Goal: Information Seeking & Learning: Learn about a topic

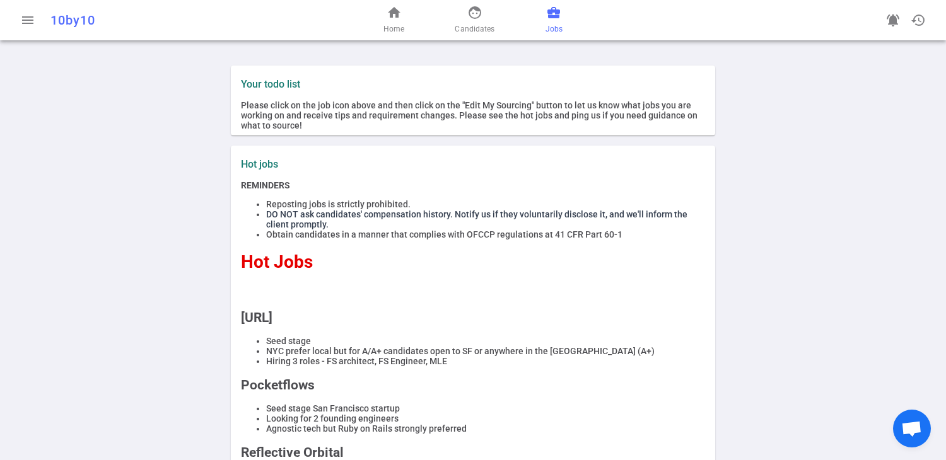
click at [553, 13] on span "business_center" at bounding box center [553, 12] width 15 height 15
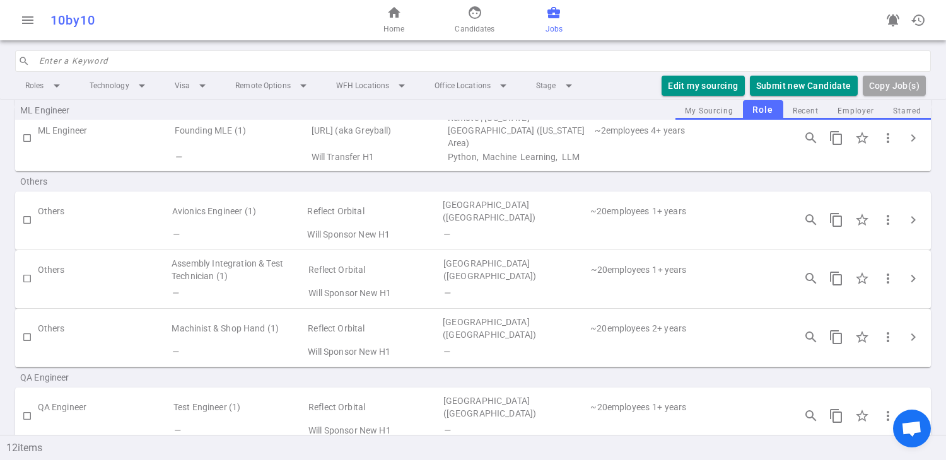
scroll to position [538, 0]
click at [415, 311] on td "Reflect Orbital" at bounding box center [374, 325] width 135 height 29
click at [381, 419] on td "Will Sponsor New H1" at bounding box center [374, 428] width 135 height 18
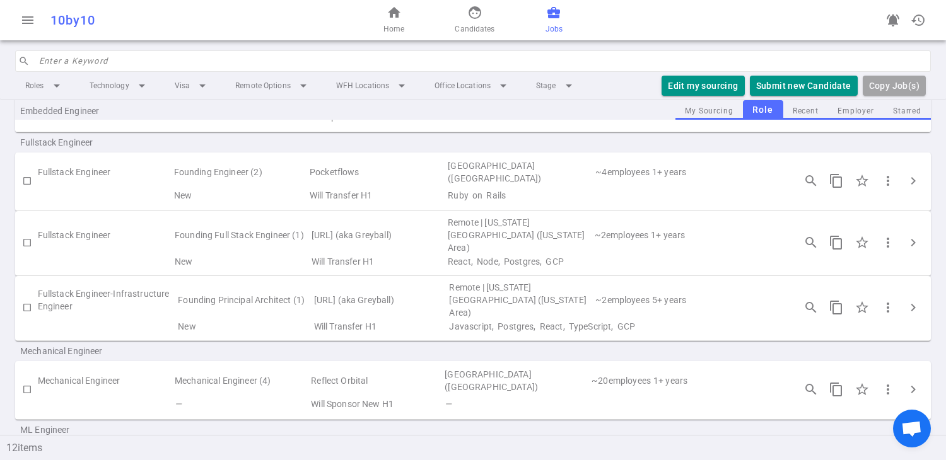
scroll to position [157, 0]
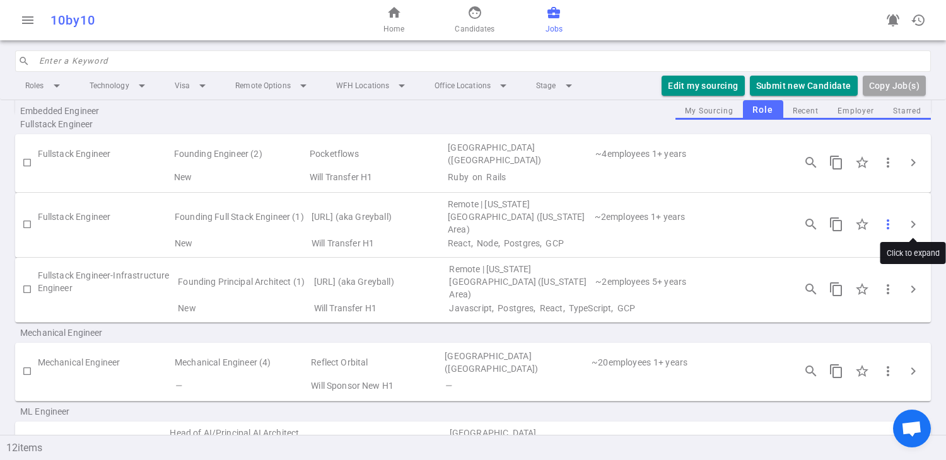
click at [897, 223] on button "more_vert" at bounding box center [887, 224] width 25 height 25
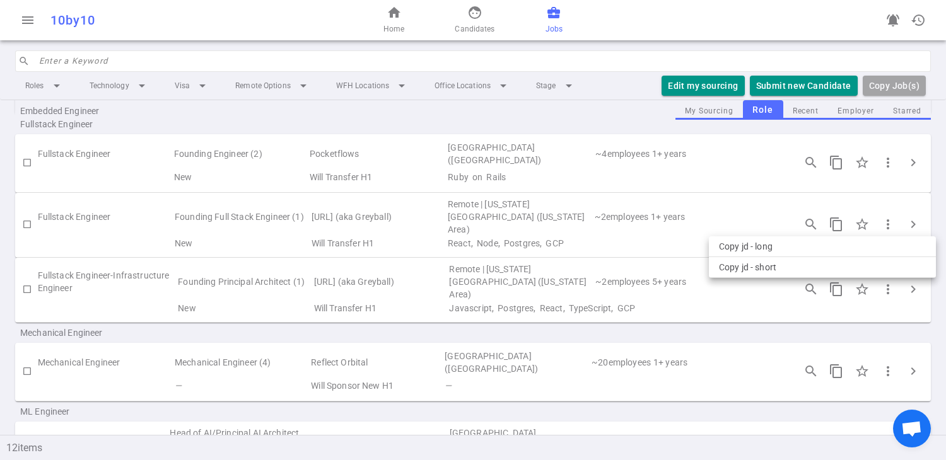
click at [749, 194] on div at bounding box center [473, 230] width 946 height 460
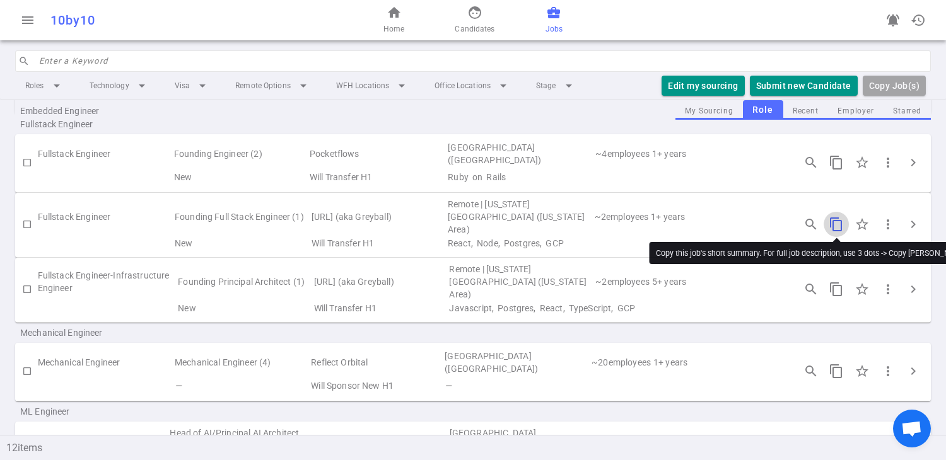
click at [839, 217] on span "content_copy" at bounding box center [836, 224] width 15 height 15
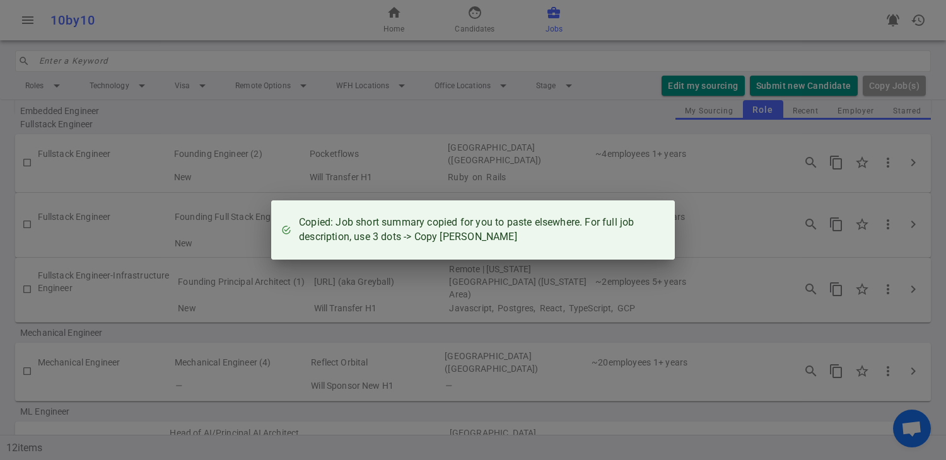
click at [655, 215] on div "Copied: Job short summary copied for you to paste elsewhere. For full job descr…" at bounding box center [482, 230] width 366 height 39
click at [774, 218] on div "Copied: Job short summary copied for you to paste elsewhere. For full job descr…" at bounding box center [473, 230] width 946 height 460
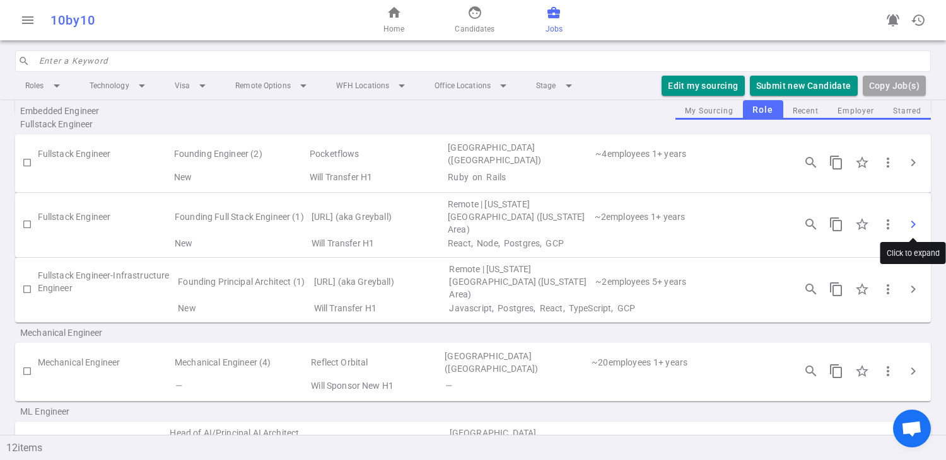
click at [917, 221] on span "chevron_right" at bounding box center [913, 224] width 15 height 15
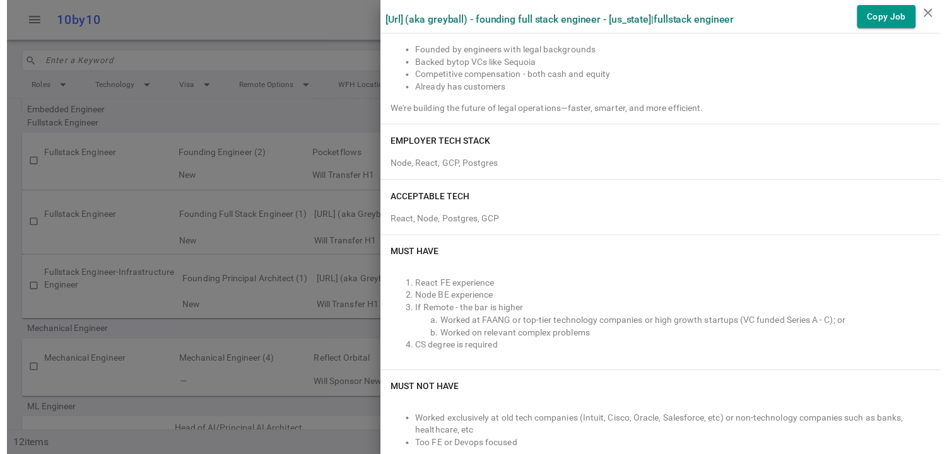
scroll to position [0, 0]
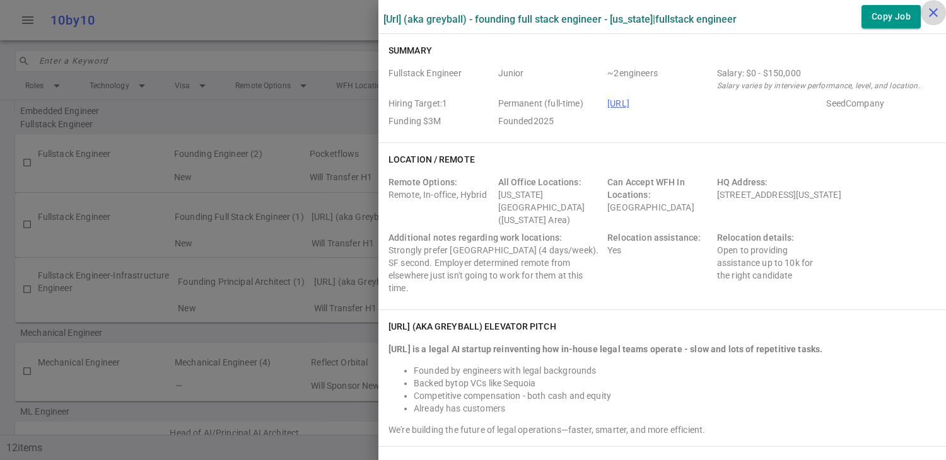
click at [929, 11] on icon "close" at bounding box center [933, 12] width 15 height 15
